Goal: Obtain resource: Download file/media

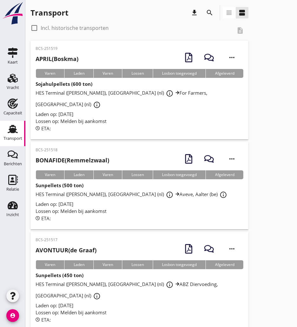
click at [211, 11] on icon "search" at bounding box center [210, 13] width 8 height 8
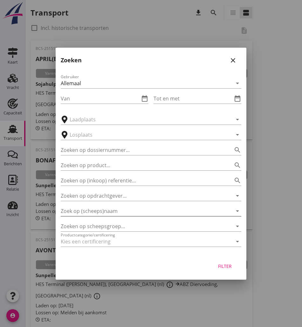
click at [96, 214] on input "Zoek op (scheeps)naam" at bounding box center [142, 211] width 163 height 10
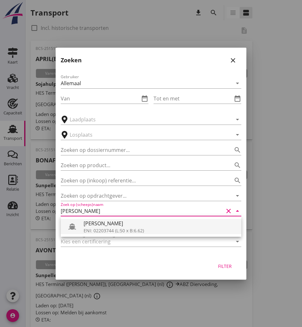
click at [103, 228] on div "ENI: 02203744 (L:50 x B:6.62)" at bounding box center [160, 230] width 152 height 7
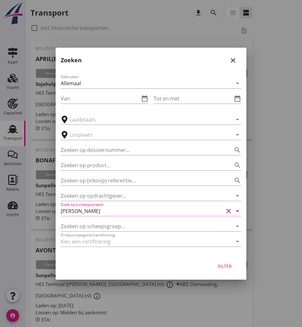
click at [221, 264] on div "Filter" at bounding box center [225, 266] width 18 height 7
type input "[PERSON_NAME]"
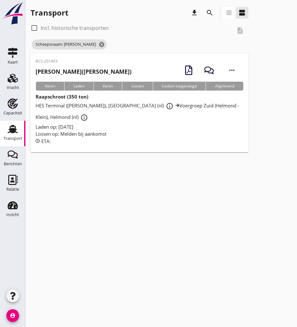
click at [79, 71] on h2 "[PERSON_NAME] ([PERSON_NAME])" at bounding box center [84, 71] width 96 height 9
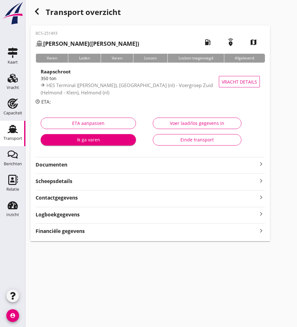
click at [87, 166] on strong "Documenten" at bounding box center [147, 164] width 222 height 7
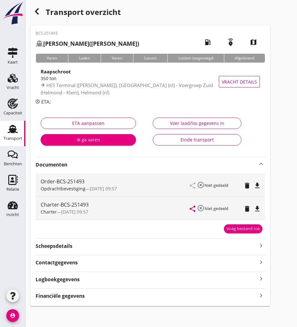
click at [258, 204] on div "file_download" at bounding box center [257, 208] width 5 height 8
click at [257, 208] on icon "file_download" at bounding box center [257, 209] width 8 height 8
drag, startPoint x: 13, startPoint y: 111, endPoint x: 5, endPoint y: 118, distance: 11.2
click at [13, 111] on div "Capaciteit" at bounding box center [12, 113] width 19 height 9
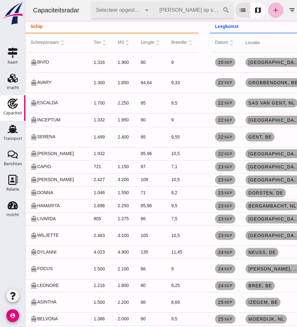
click at [197, 14] on input "[PERSON_NAME] op scheepsnaam" at bounding box center [188, 10] width 68 height 18
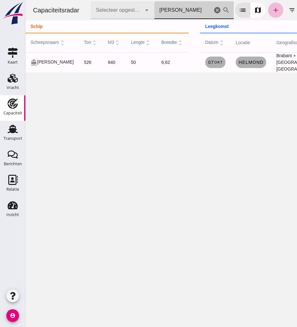
type input "[PERSON_NAME]"
